Goal: Information Seeking & Learning: Check status

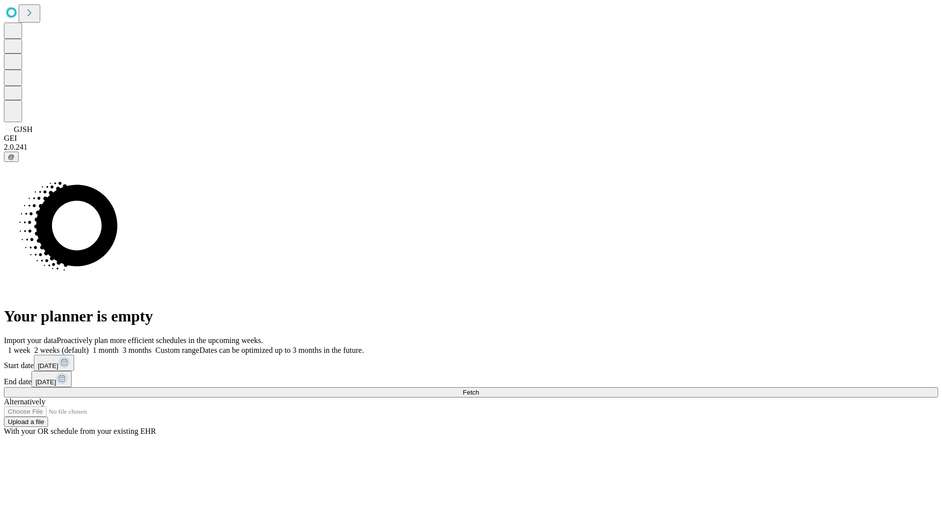
click at [479, 389] on span "Fetch" at bounding box center [471, 392] width 16 height 7
